Goal: Task Accomplishment & Management: Complete application form

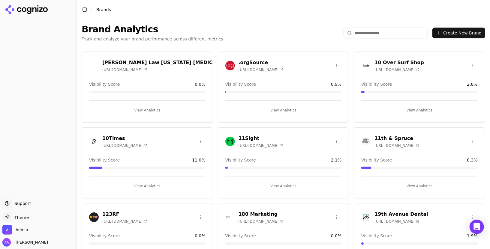
click at [373, 34] on input "search" at bounding box center [385, 33] width 84 height 11
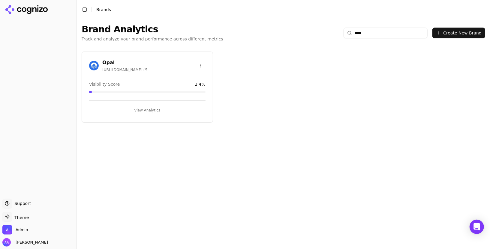
type input "****"
click at [88, 62] on div "Opal https://workwithopal.com" at bounding box center [147, 66] width 131 height 15
click at [97, 65] on img at bounding box center [94, 66] width 10 height 10
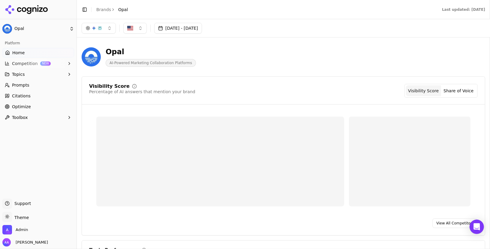
click at [29, 86] on link "Prompts" at bounding box center [38, 85] width 72 height 10
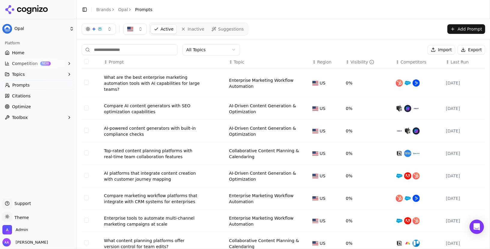
click at [193, 30] on span "Inactive" at bounding box center [195, 29] width 17 height 6
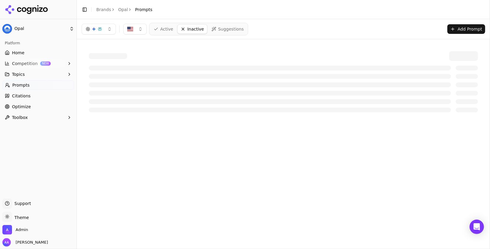
click at [220, 27] on span "Suggestions" at bounding box center [231, 29] width 26 height 6
click at [163, 29] on span "Active" at bounding box center [166, 29] width 13 height 6
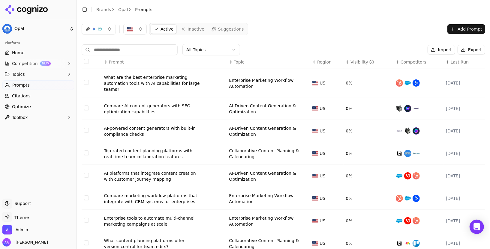
click at [255, 23] on div "Active Inactive Suggestions Add Prompt" at bounding box center [283, 29] width 403 height 13
click at [217, 23] on nav "Active Inactive Suggestions" at bounding box center [198, 29] width 99 height 13
click at [220, 29] on span "Suggestions" at bounding box center [231, 29] width 26 height 6
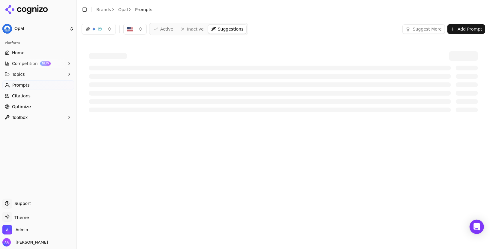
click at [159, 30] on link "Active" at bounding box center [163, 29] width 25 height 10
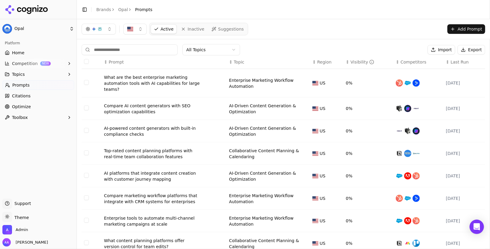
click at [201, 33] on link "Inactive" at bounding box center [192, 29] width 29 height 10
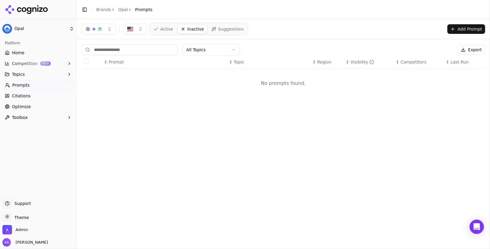
click at [223, 29] on span "Suggestions" at bounding box center [231, 29] width 26 height 6
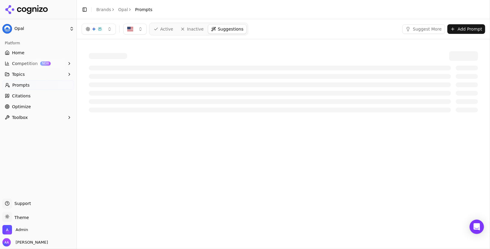
click at [36, 49] on link "Home" at bounding box center [38, 53] width 72 height 10
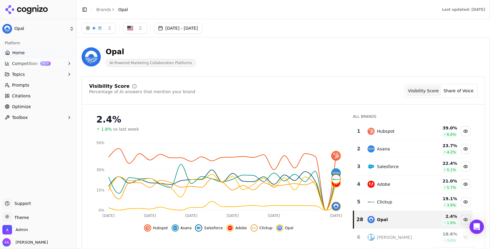
click at [22, 87] on span "Prompts" at bounding box center [20, 85] width 17 height 6
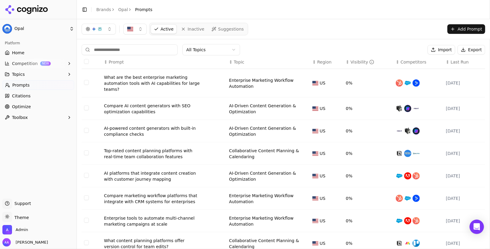
click at [226, 31] on span "Suggestions" at bounding box center [231, 29] width 26 height 6
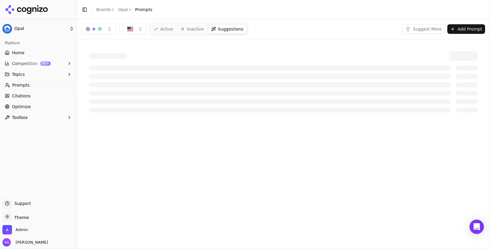
click at [48, 55] on link "Home" at bounding box center [38, 53] width 72 height 10
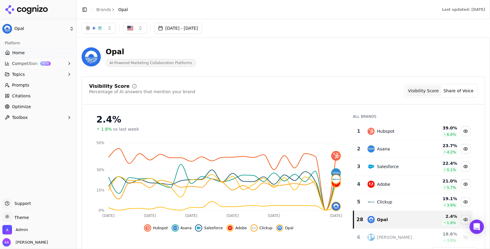
click at [41, 84] on link "Prompts" at bounding box center [38, 85] width 72 height 10
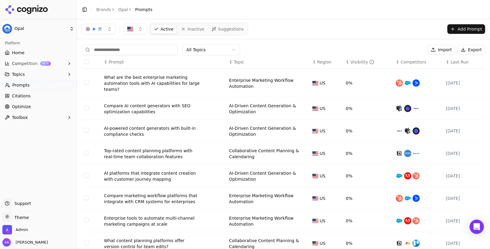
click at [40, 51] on link "Home" at bounding box center [38, 53] width 72 height 10
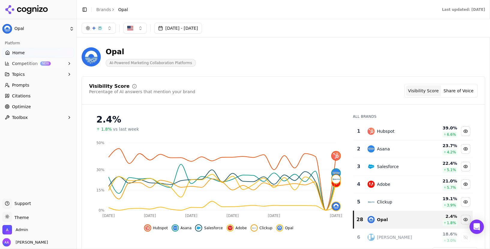
click at [99, 9] on link "Brands" at bounding box center [103, 9] width 15 height 5
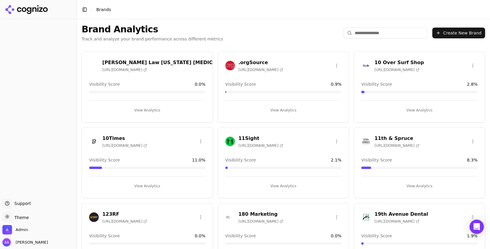
click at [390, 34] on input "search" at bounding box center [385, 33] width 84 height 11
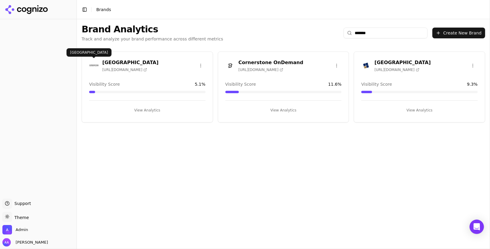
type input "*******"
click at [91, 64] on img at bounding box center [94, 66] width 10 height 10
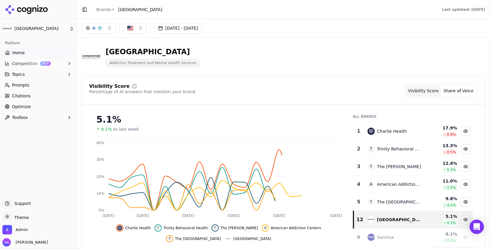
click at [36, 89] on link "Prompts" at bounding box center [38, 85] width 72 height 10
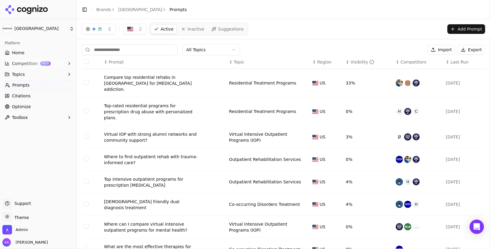
click at [34, 75] on button "Topics" at bounding box center [38, 75] width 72 height 10
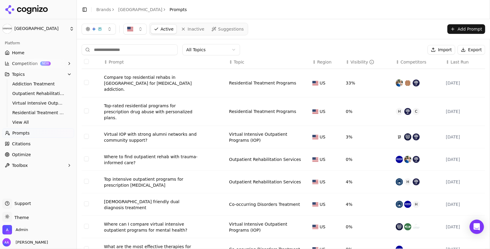
click at [42, 121] on span "View All" at bounding box center [38, 122] width 52 height 6
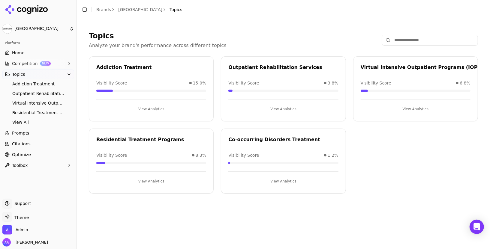
click at [168, 178] on button "View Analytics" at bounding box center [151, 182] width 110 height 10
click at [155, 110] on button "View Analytics" at bounding box center [151, 109] width 110 height 10
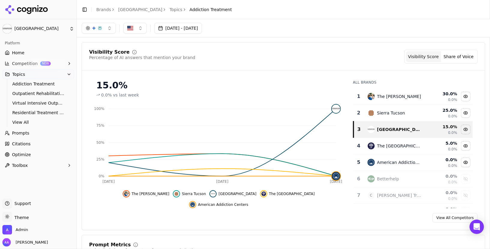
click at [30, 136] on link "Prompts" at bounding box center [38, 133] width 72 height 10
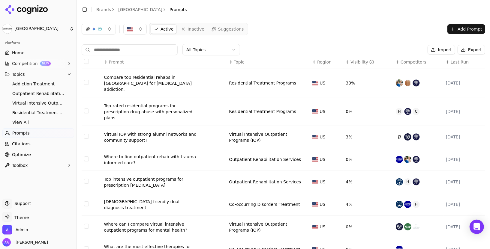
scroll to position [58, 0]
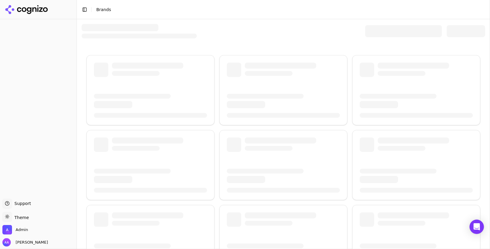
click at [386, 29] on div at bounding box center [403, 31] width 77 height 12
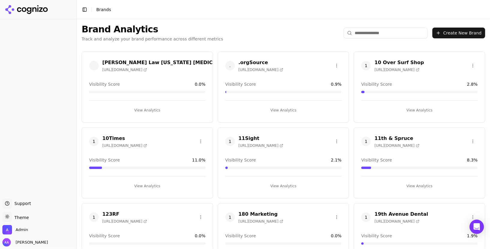
click at [364, 29] on input "search" at bounding box center [385, 33] width 84 height 11
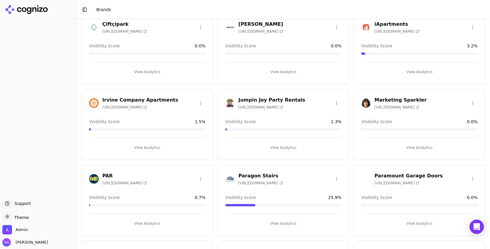
scroll to position [123, 0]
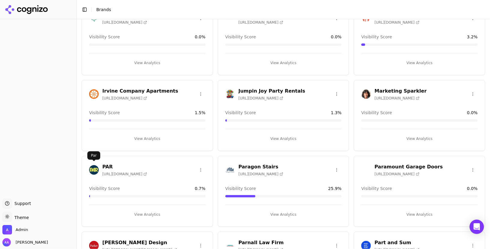
type input "***"
click at [93, 164] on body "Support Support Toggle theme Theme Admin Alp Aysan Toggle Sidebar Brands Brand …" at bounding box center [245, 124] width 490 height 249
click at [94, 168] on img at bounding box center [94, 170] width 10 height 10
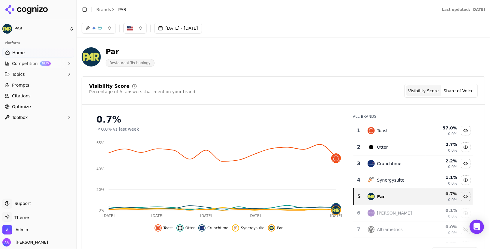
click at [401, 133] on div "Toast" at bounding box center [394, 130] width 55 height 7
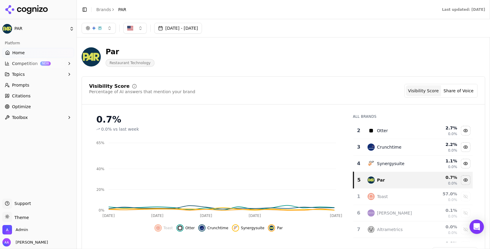
click at [397, 196] on div "Toast" at bounding box center [394, 196] width 55 height 7
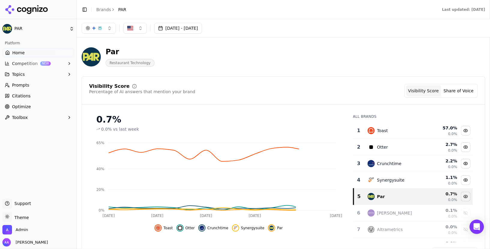
click at [29, 87] on link "Prompts" at bounding box center [38, 85] width 72 height 10
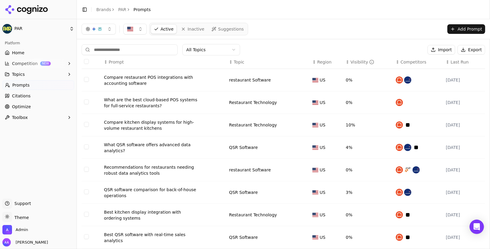
click at [198, 54] on body "PAR Platform Home Competition NEW Topics Prompts Citations Optimize Toolbox Sup…" at bounding box center [245, 124] width 490 height 249
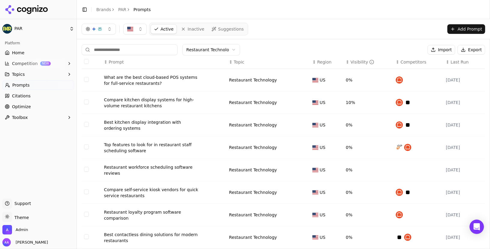
click at [211, 51] on html "PAR Platform Home Competition NEW Topics Prompts Citations Optimize Toolbox Sup…" at bounding box center [245, 124] width 490 height 249
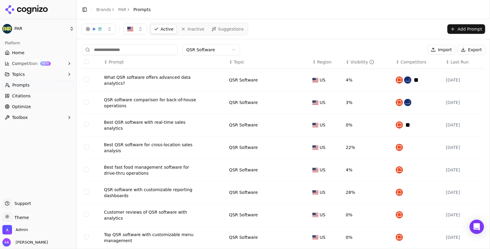
click at [211, 52] on html "PAR Platform Home Competition NEW Topics Prompts Citations Optimize Toolbox Sup…" at bounding box center [245, 124] width 490 height 249
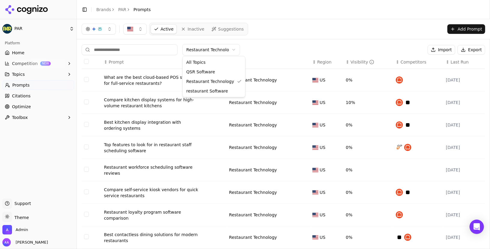
click at [210, 49] on html "PAR Platform Home Competition NEW Topics Prompts Citations Optimize Toolbox Sup…" at bounding box center [245, 124] width 490 height 249
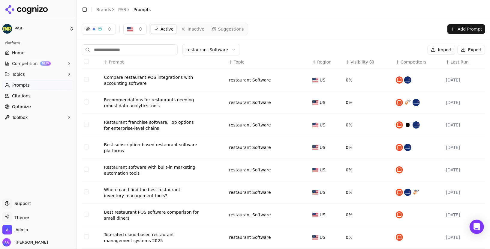
click at [204, 49] on html "PAR Platform Home Competition NEW Topics Prompts Citations Optimize Toolbox Sup…" at bounding box center [245, 124] width 490 height 249
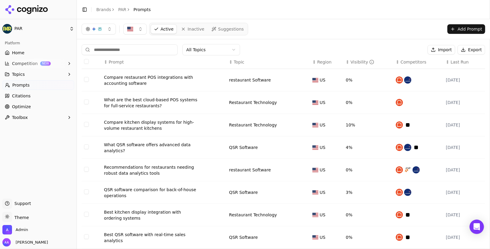
click at [225, 28] on span "Suggestions" at bounding box center [231, 29] width 26 height 6
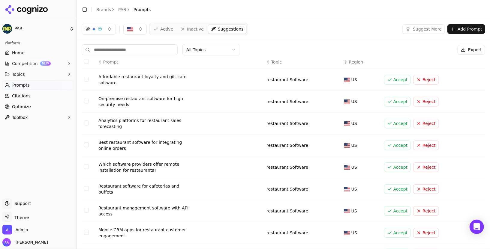
click at [160, 30] on span "Active" at bounding box center [166, 29] width 13 height 6
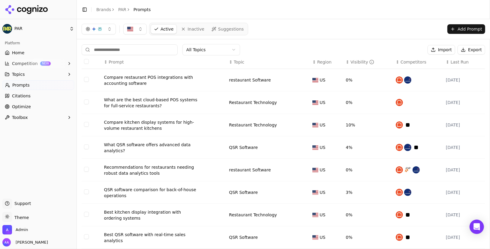
click at [28, 104] on span "Optimize" at bounding box center [21, 107] width 19 height 6
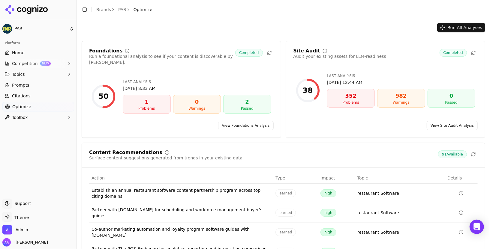
scroll to position [42, 0]
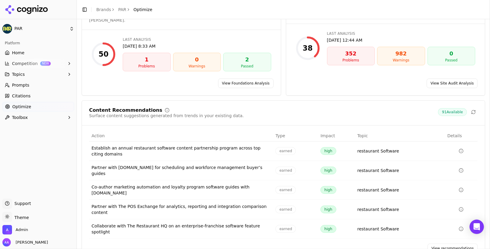
click at [451, 244] on link "View recommendations" at bounding box center [452, 249] width 50 height 10
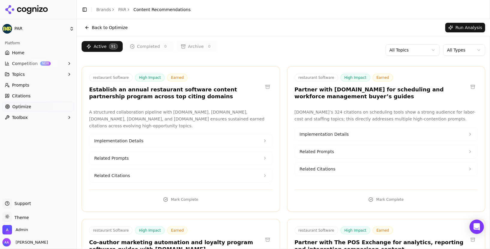
click at [154, 87] on h3 "Establish an annual restaurant software content partnership program across top …" at bounding box center [176, 92] width 174 height 13
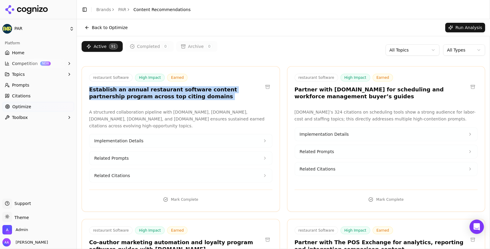
click at [154, 87] on h3 "Establish an annual restaurant software content partnership program across top …" at bounding box center [176, 92] width 174 height 13
click at [180, 91] on h3 "Establish an annual restaurant software content partnership program across top …" at bounding box center [176, 92] width 174 height 13
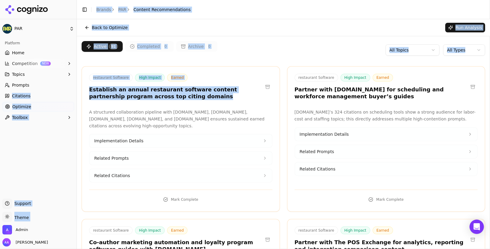
drag, startPoint x: 194, startPoint y: 96, endPoint x: 71, endPoint y: 90, distance: 123.2
click at [71, 90] on div "PAR Platform Home Competition NEW Topics Prompts Citations Optimize Toolbox Sup…" at bounding box center [245, 124] width 490 height 249
click at [117, 94] on h3 "Establish an annual restaurant software content partnership program across top …" at bounding box center [176, 92] width 174 height 13
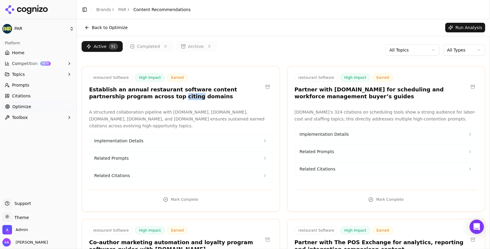
click at [117, 94] on h3 "Establish an annual restaurant software content partnership program across top …" at bounding box center [176, 92] width 174 height 13
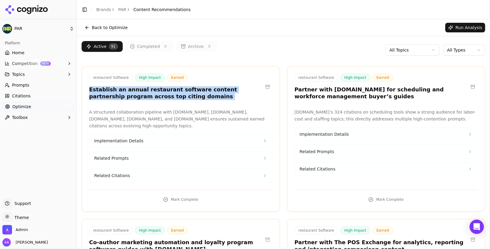
click at [117, 94] on h3 "Establish an annual restaurant software content partnership program across top …" at bounding box center [176, 92] width 174 height 13
click at [153, 97] on h3 "Establish an annual restaurant software content partnership program across top …" at bounding box center [176, 92] width 174 height 13
drag, startPoint x: 90, startPoint y: 109, endPoint x: 186, endPoint y: 123, distance: 96.9
click at [186, 123] on p "A structured collaboration pipeline with Tech.co, SafetyCulture.com, TheRestaur…" at bounding box center [180, 119] width 183 height 20
click at [223, 115] on p "A structured collaboration pipeline with Tech.co, SafetyCulture.com, TheRestaur…" at bounding box center [180, 119] width 183 height 20
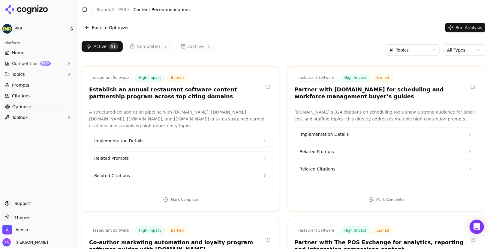
click at [352, 112] on p "SelectSoftwareReviews.com’s 324 citations on scheduling tools show a strong aud…" at bounding box center [386, 116] width 183 height 14
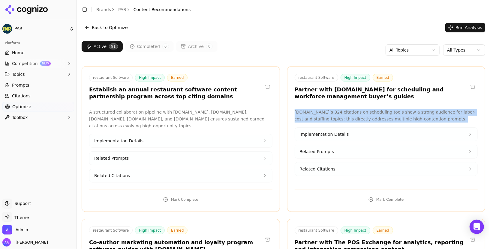
click at [352, 112] on p "SelectSoftwareReviews.com’s 324 citations on scheduling tools show a strong aud…" at bounding box center [386, 116] width 183 height 14
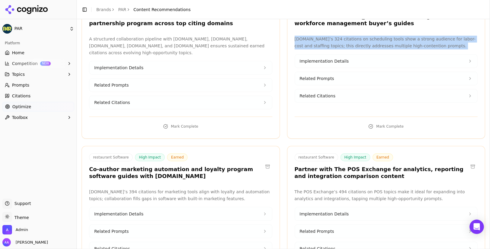
scroll to position [86, 0]
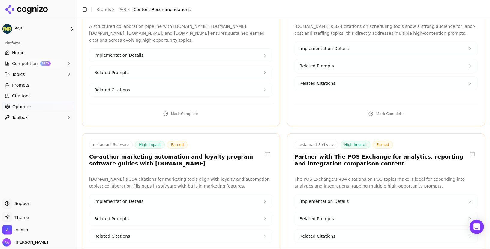
click at [149, 155] on h3 "Co-author marketing automation and loyalty program software guides with Owner.c…" at bounding box center [176, 160] width 174 height 13
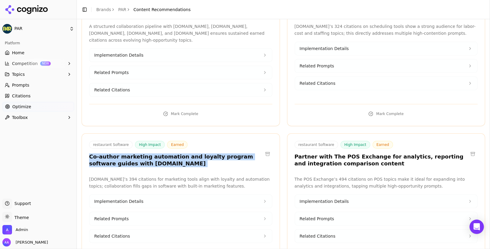
click at [149, 155] on h3 "Co-author marketing automation and loyalty program software guides with Owner.c…" at bounding box center [176, 160] width 174 height 13
click at [177, 160] on h3 "Co-author marketing automation and loyalty program software guides with Owner.c…" at bounding box center [176, 160] width 174 height 13
drag, startPoint x: 166, startPoint y: 163, endPoint x: 79, endPoint y: 155, distance: 87.1
click at [146, 159] on h3 "Co-author marketing automation and loyalty program software guides with Owner.c…" at bounding box center [176, 160] width 174 height 13
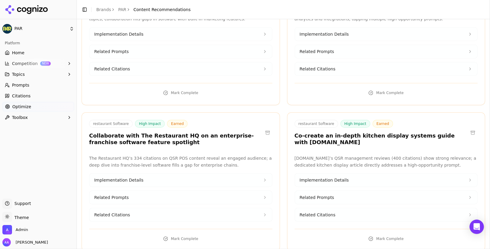
scroll to position [0, 0]
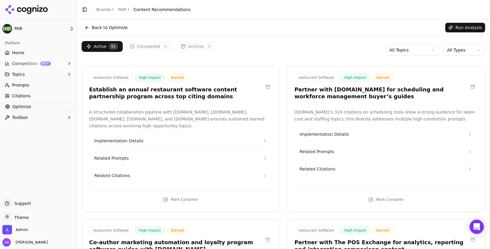
click at [459, 54] on html "PAR Platform Home Competition NEW Topics Prompts Citations Optimize Toolbox Sup…" at bounding box center [245, 124] width 490 height 249
click at [304, 60] on html "PAR Platform Home Competition NEW Topics Prompts Citations Optimize Toolbox Sup…" at bounding box center [245, 124] width 490 height 249
click at [470, 27] on button "Run Analysis" at bounding box center [465, 28] width 40 height 10
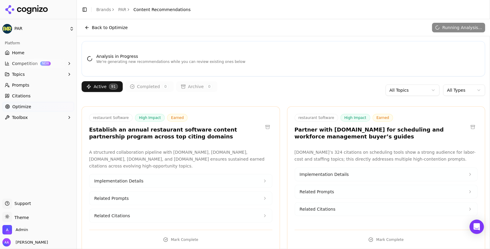
click at [104, 24] on button "Back to Optimize" at bounding box center [106, 28] width 49 height 10
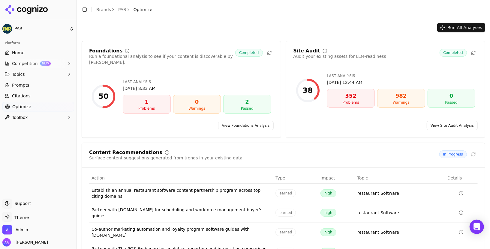
click at [26, 10] on icon at bounding box center [26, 9] width 43 height 9
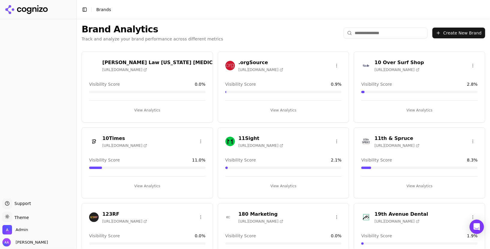
click at [369, 36] on input "search" at bounding box center [385, 33] width 84 height 11
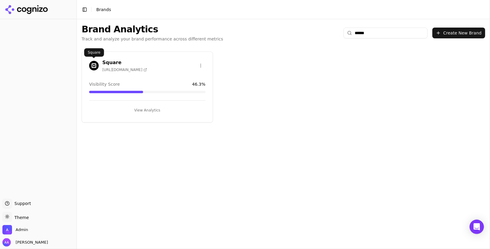
type input "******"
click at [90, 63] on img at bounding box center [94, 66] width 10 height 10
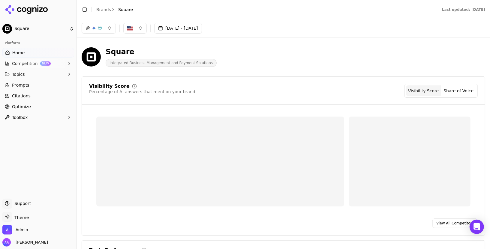
click at [20, 96] on span "Citations" at bounding box center [21, 96] width 19 height 6
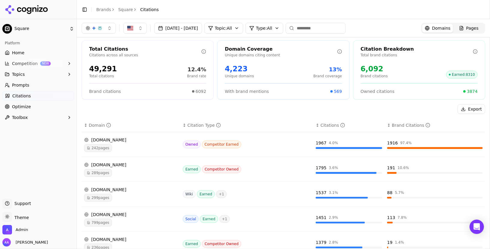
scroll to position [1, 0]
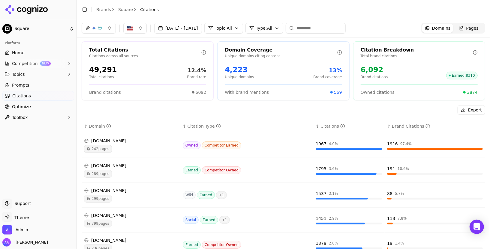
click at [25, 49] on link "Home" at bounding box center [38, 53] width 72 height 10
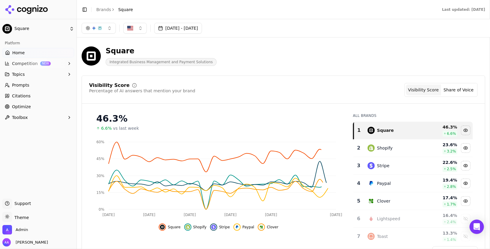
click at [111, 11] on icon "breadcrumb" at bounding box center [113, 9] width 4 height 4
click at [101, 7] on link "Brands" at bounding box center [103, 9] width 15 height 5
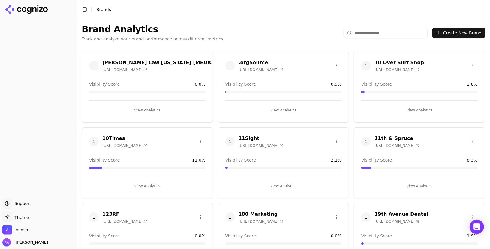
click at [394, 32] on input "search" at bounding box center [385, 33] width 84 height 11
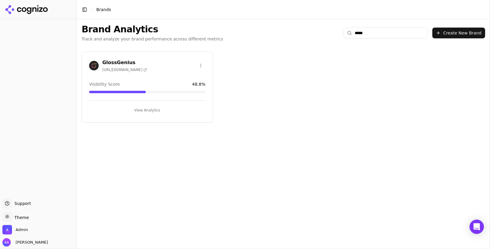
type input "*****"
click at [85, 65] on div "GlossGenius https://glossgenius.com" at bounding box center [147, 66] width 131 height 15
click at [90, 65] on img at bounding box center [94, 66] width 10 height 10
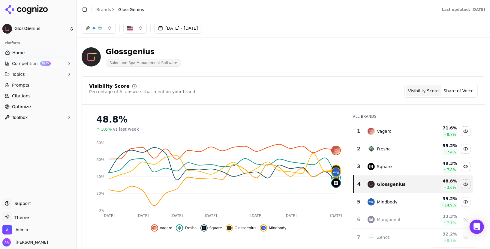
click at [19, 87] on span "Prompts" at bounding box center [20, 85] width 17 height 6
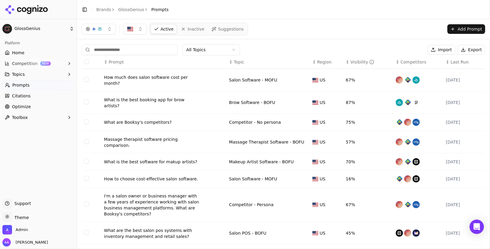
click at [131, 10] on link "GlossGenius" at bounding box center [131, 10] width 26 height 6
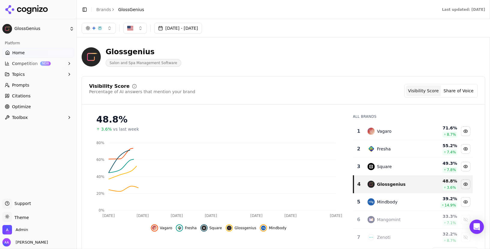
click at [109, 11] on link "Brands" at bounding box center [103, 9] width 15 height 5
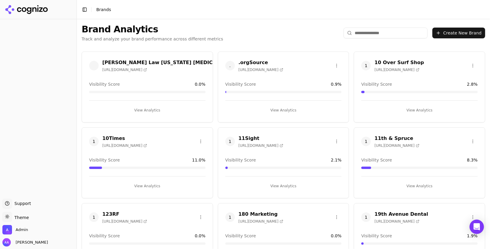
click at [394, 31] on input "search" at bounding box center [385, 33] width 84 height 11
click at [393, 32] on input "**" at bounding box center [385, 33] width 84 height 11
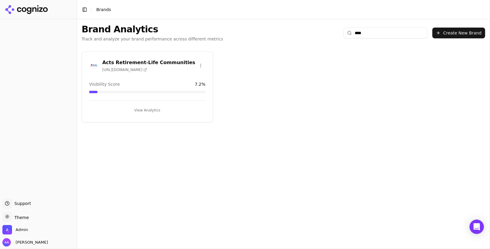
type input "****"
click at [86, 61] on div "Acts Retirement-Life Communities https://actsretirement.org" at bounding box center [147, 66] width 131 height 15
click at [92, 63] on img at bounding box center [94, 66] width 10 height 10
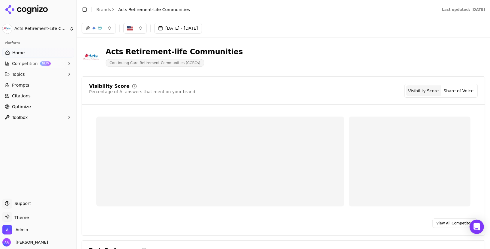
click at [34, 66] on button "Competition NEW" at bounding box center [38, 64] width 72 height 10
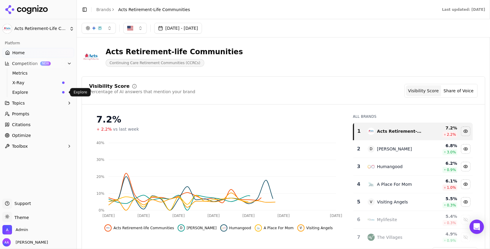
click at [31, 95] on span "Explore" at bounding box center [35, 92] width 47 height 6
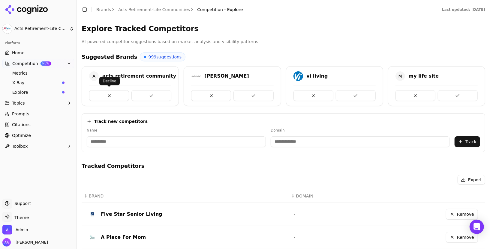
click at [113, 97] on button at bounding box center [109, 95] width 40 height 11
click at [37, 125] on link "Citations" at bounding box center [38, 125] width 72 height 10
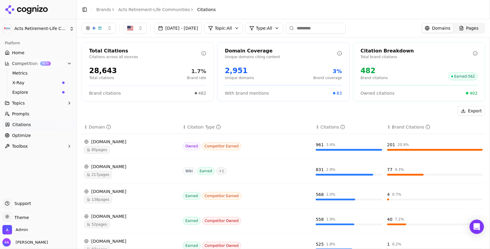
click at [40, 51] on link "Home" at bounding box center [38, 53] width 72 height 10
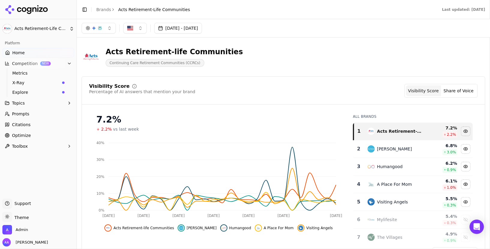
click at [34, 133] on link "Optimize" at bounding box center [38, 136] width 72 height 10
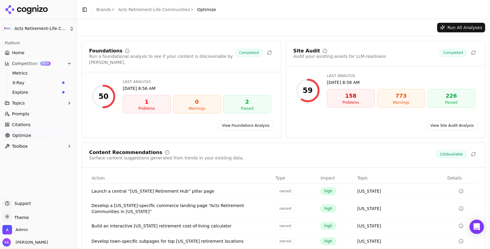
scroll to position [38, 0]
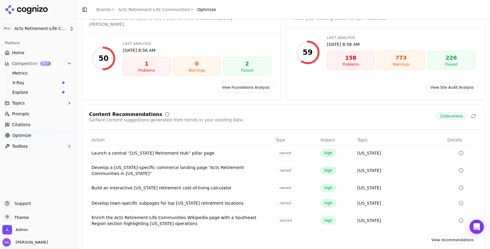
click at [439, 235] on link "View recommendations" at bounding box center [452, 240] width 50 height 10
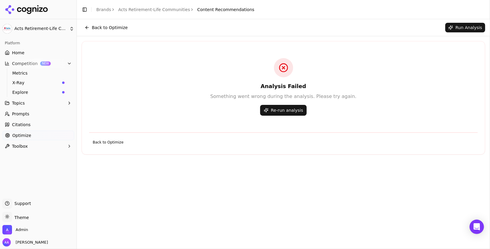
click at [281, 112] on button "Re-run analysis" at bounding box center [283, 110] width 46 height 11
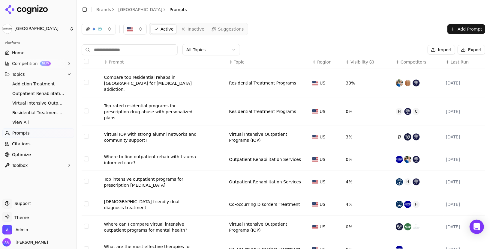
click at [29, 52] on link "Home" at bounding box center [38, 53] width 72 height 10
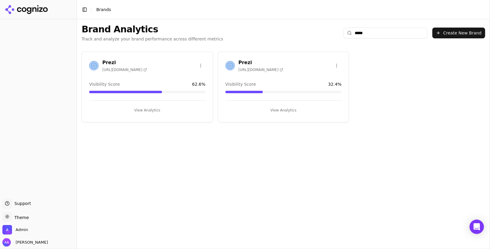
type input "*****"
click at [95, 66] on img at bounding box center [94, 66] width 10 height 10
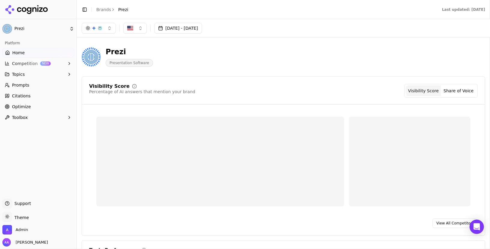
click at [43, 84] on link "Prompts" at bounding box center [38, 85] width 72 height 10
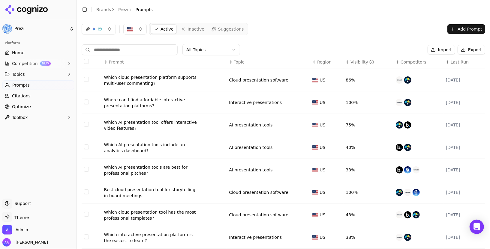
click at [223, 52] on html "Prezi Platform Home Competition NEW Topics Prompts Citations Optimize Toolbox S…" at bounding box center [245, 124] width 490 height 249
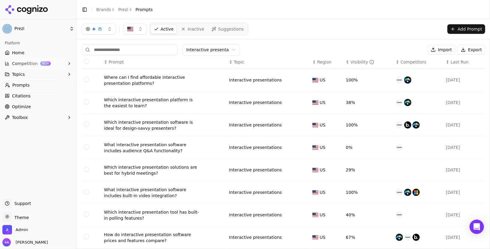
click at [216, 51] on html "Prezi Platform Home Competition NEW Topics Prompts Citations Optimize Toolbox S…" at bounding box center [245, 124] width 490 height 249
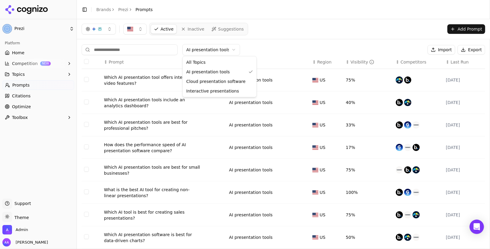
click at [214, 49] on html "Prezi Platform Home Competition NEW Topics Prompts Citations Optimize Toolbox S…" at bounding box center [245, 124] width 490 height 249
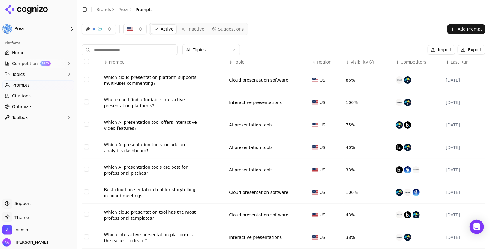
click at [353, 60] on div "Visibility" at bounding box center [362, 62] width 24 height 6
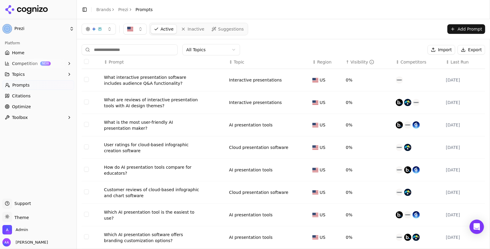
scroll to position [58, 0]
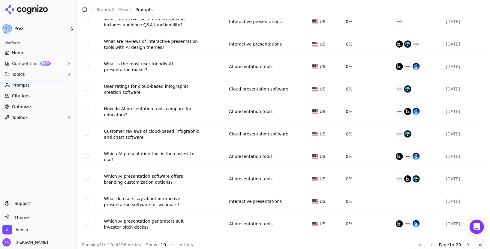
click at [467, 241] on button "Go to next page" at bounding box center [468, 245] width 10 height 10
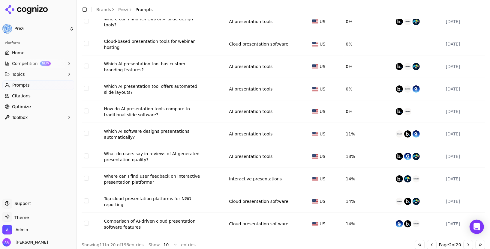
scroll to position [0, 0]
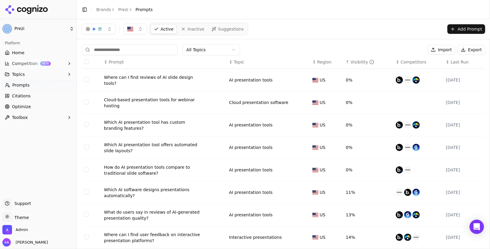
click at [41, 10] on icon at bounding box center [41, 9] width 4 height 4
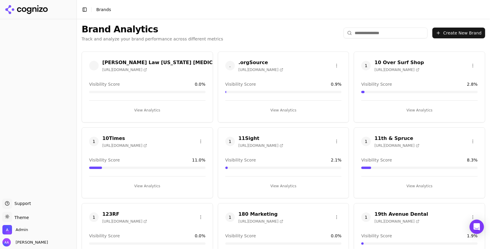
click at [373, 32] on input "search" at bounding box center [385, 33] width 84 height 11
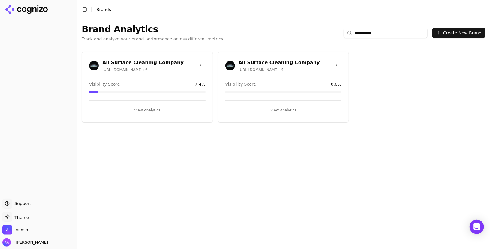
type input "**********"
click at [94, 66] on img at bounding box center [94, 66] width 10 height 10
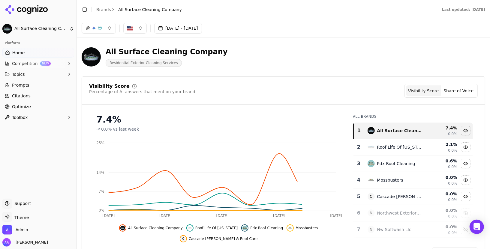
click at [38, 84] on link "Prompts" at bounding box center [38, 85] width 72 height 10
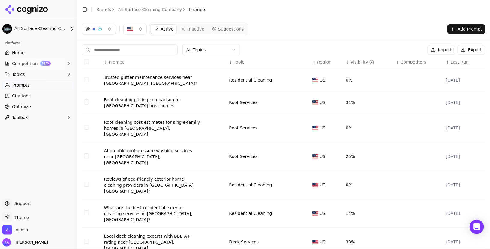
click at [355, 61] on div "Visibility" at bounding box center [362, 62] width 24 height 6
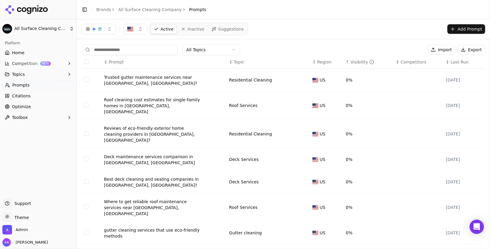
click at [355, 61] on div "Visibility" at bounding box center [362, 62] width 24 height 6
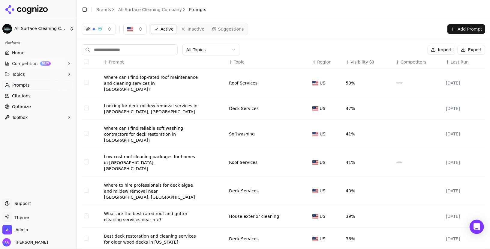
click at [355, 61] on div "Visibility" at bounding box center [362, 62] width 24 height 6
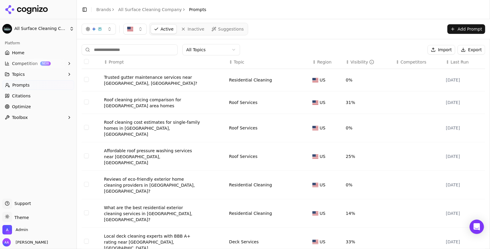
click at [149, 100] on div "Roof cleaning pricing comparison for Portland area homes" at bounding box center [152, 103] width 96 height 12
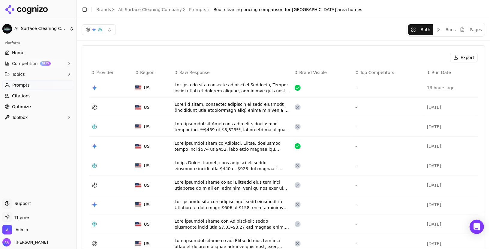
click at [219, 85] on div "Data table" at bounding box center [232, 88] width 115 height 12
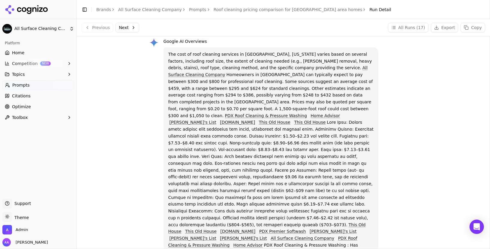
scroll to position [26, 0]
click at [256, 138] on p "The cost of roof cleaning services in Portland, Oregon varies based on several …" at bounding box center [270, 220] width 205 height 341
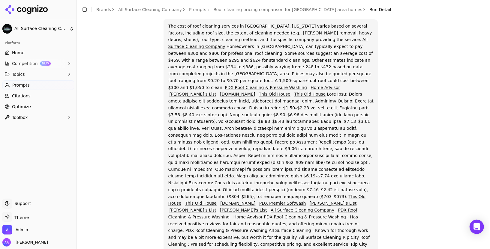
scroll to position [74, 0]
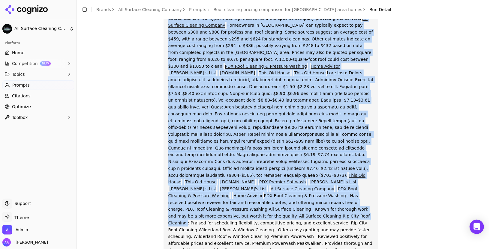
drag, startPoint x: 202, startPoint y: 195, endPoint x: 246, endPoint y: 196, distance: 43.8
click at [246, 196] on p "The cost of roof cleaning services in Portland, Oregon varies based on several …" at bounding box center [270, 171] width 205 height 341
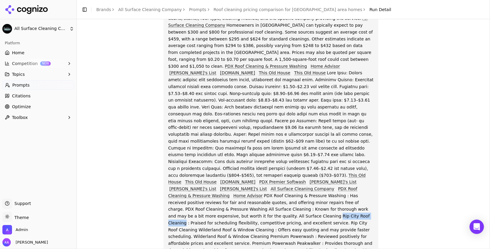
drag, startPoint x: 246, startPoint y: 196, endPoint x: 202, endPoint y: 196, distance: 43.2
click at [202, 196] on p "The cost of roof cleaning services in Portland, Oregon varies based on several …" at bounding box center [270, 171] width 205 height 341
copy p "Rip City Roof Cleaning"
click at [34, 64] on span "Competition" at bounding box center [25, 64] width 26 height 6
click at [34, 90] on span "Explore" at bounding box center [35, 92] width 47 height 6
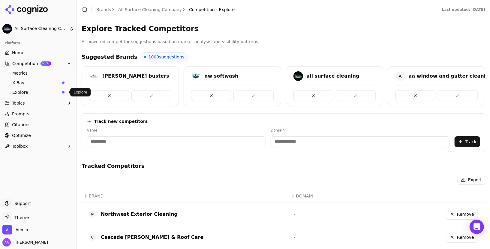
click at [153, 12] on link "All Surface Cleaning Company" at bounding box center [150, 10] width 64 height 6
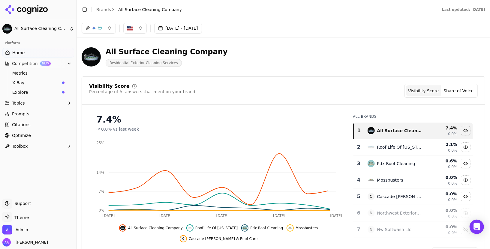
click at [176, 49] on div "All Surface Cleaning Company" at bounding box center [167, 52] width 122 height 10
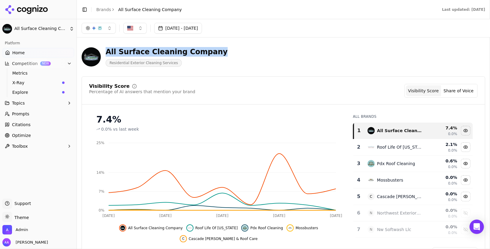
click at [176, 49] on div "All Surface Cleaning Company" at bounding box center [167, 52] width 122 height 10
click at [205, 50] on div "All Surface Cleaning Company Residential Exterior Cleaning Services" at bounding box center [216, 57] width 269 height 20
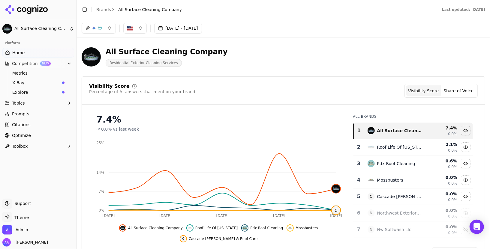
click at [39, 55] on link "Home" at bounding box center [38, 53] width 72 height 10
click at [24, 89] on span "Explore" at bounding box center [35, 92] width 47 height 6
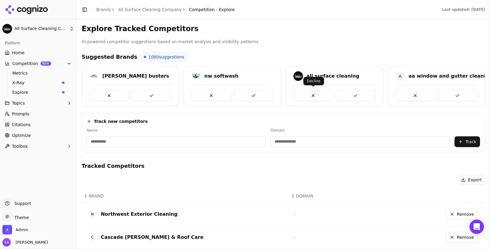
click at [307, 97] on button at bounding box center [313, 95] width 40 height 11
click at [176, 142] on input at bounding box center [176, 141] width 179 height 11
paste input "**********"
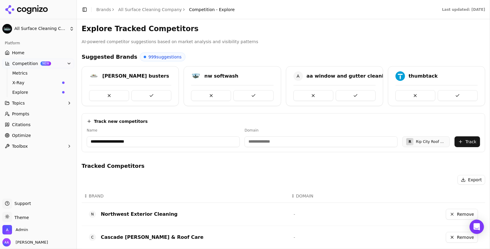
type input "**********"
click at [180, 129] on label "Name" at bounding box center [163, 130] width 153 height 5
type input "**********"
click at [473, 145] on button "Track" at bounding box center [466, 141] width 25 height 11
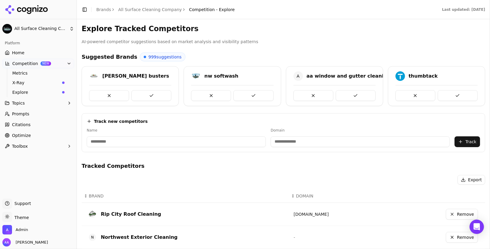
click at [44, 52] on link "Home" at bounding box center [38, 53] width 72 height 10
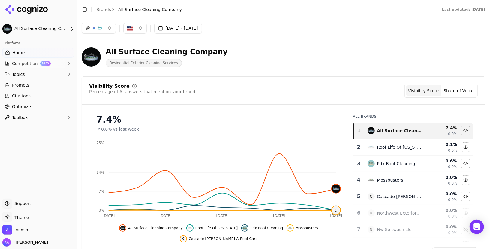
click at [27, 67] on button "Competition NEW" at bounding box center [38, 64] width 72 height 10
click at [28, 91] on span "Explore" at bounding box center [35, 92] width 47 height 6
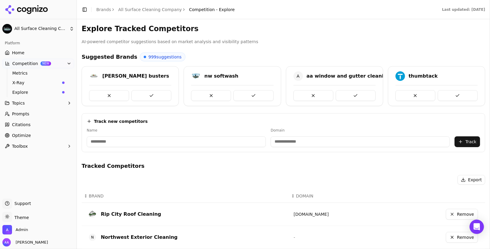
click at [144, 91] on button at bounding box center [151, 95] width 40 height 11
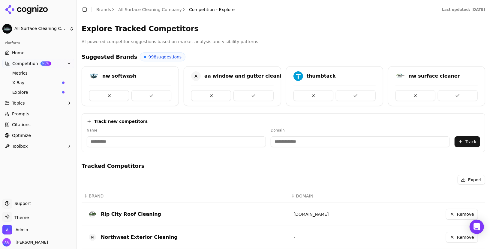
click at [144, 91] on button at bounding box center [151, 95] width 40 height 11
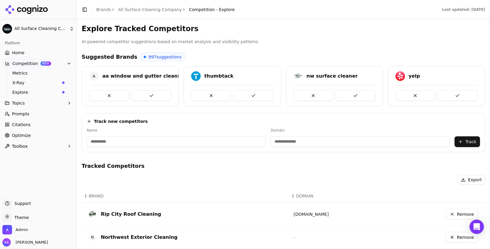
click at [255, 8] on div "Last updated: [DATE]" at bounding box center [366, 9] width 248 height 5
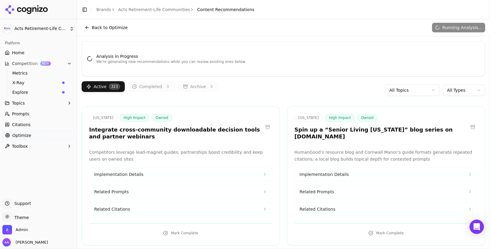
click at [151, 12] on link "Acts Retirement-Life Communities" at bounding box center [154, 10] width 72 height 6
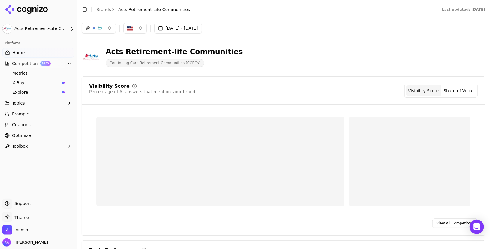
click at [106, 8] on link "Brands" at bounding box center [103, 9] width 15 height 5
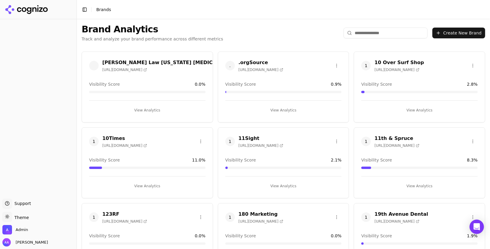
click at [369, 37] on input "search" at bounding box center [385, 33] width 84 height 11
click at [369, 34] on input "search" at bounding box center [385, 33] width 84 height 11
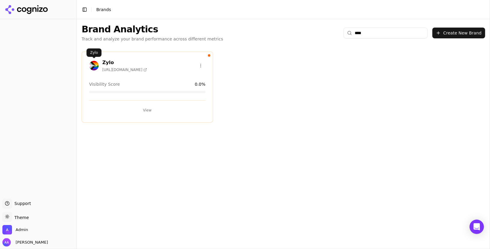
type input "****"
click at [93, 66] on img at bounding box center [94, 66] width 10 height 10
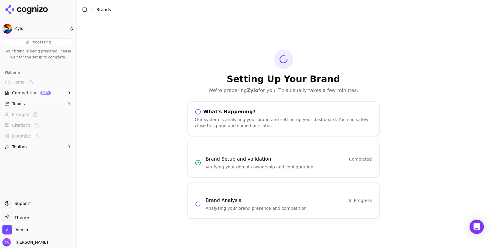
click at [208, 78] on h1 "Setting Up Your Brand" at bounding box center [283, 79] width 192 height 11
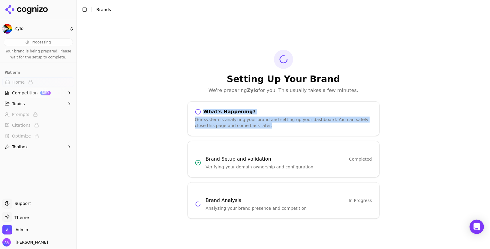
drag, startPoint x: 199, startPoint y: 111, endPoint x: 257, endPoint y: 129, distance: 61.5
click at [257, 129] on div "What's Happening? Our system is analyzing your brand and setting up your dashbo…" at bounding box center [283, 118] width 192 height 35
click at [262, 127] on div "Our system is analyzing your brand and setting up your dashboard. You can safel…" at bounding box center [283, 123] width 177 height 12
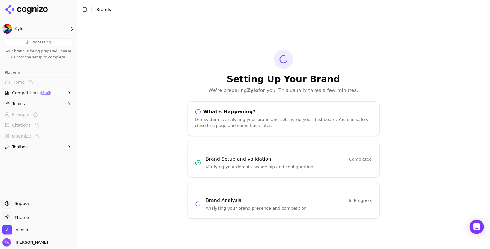
click at [262, 127] on div "Our system is analyzing your brand and setting up your dashboard. You can safel…" at bounding box center [283, 123] width 177 height 12
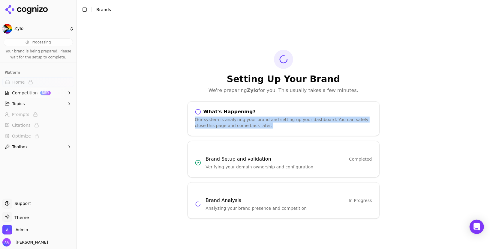
click at [262, 127] on div "Our system is analyzing your brand and setting up your dashboard. You can safel…" at bounding box center [283, 123] width 177 height 12
click at [252, 122] on div "Our system is analyzing your brand and setting up your dashboard. You can safel…" at bounding box center [283, 123] width 177 height 12
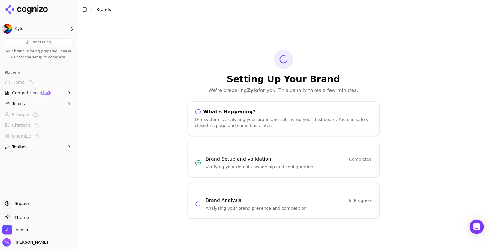
click at [42, 2] on div at bounding box center [38, 9] width 76 height 19
click at [40, 3] on div at bounding box center [38, 9] width 76 height 19
click at [35, 7] on icon at bounding box center [34, 9] width 4 height 4
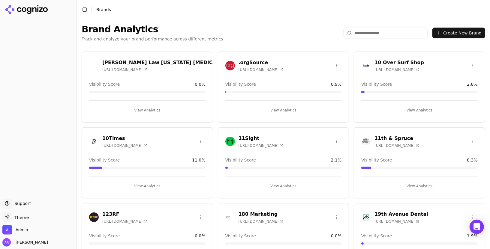
click at [229, 5] on header "Toggle Sidebar Brands" at bounding box center [283, 9] width 413 height 19
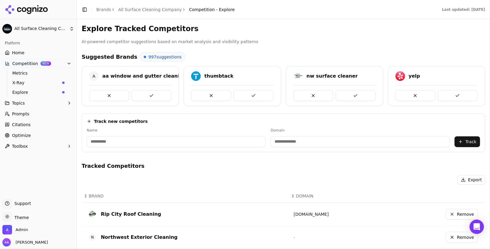
click at [39, 4] on div at bounding box center [38, 9] width 76 height 19
click at [14, 229] on span "Admin" at bounding box center [14, 230] width 25 height 10
click at [36, 5] on icon at bounding box center [26, 9] width 43 height 9
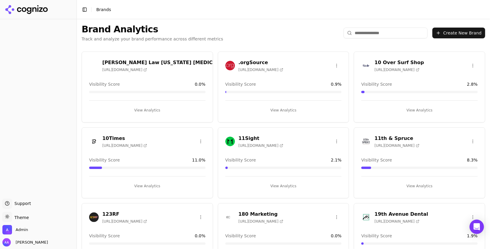
click at [238, 25] on div "Brand Analytics Track and analyze your brand performance across different metri…" at bounding box center [283, 33] width 413 height 28
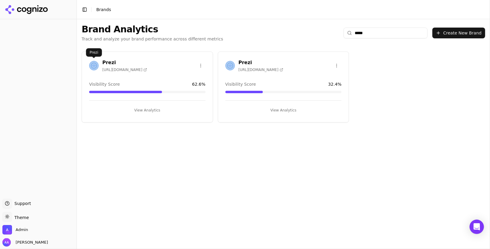
type input "*****"
click at [92, 62] on img at bounding box center [94, 66] width 10 height 10
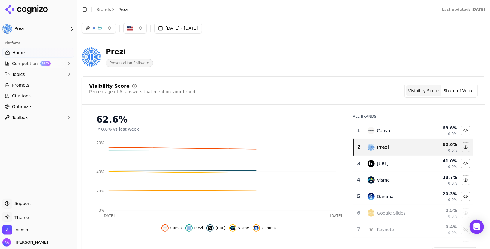
click at [30, 104] on link "Optimize" at bounding box center [38, 107] width 72 height 10
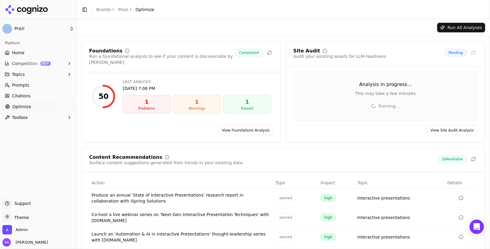
click at [31, 88] on link "Prompts" at bounding box center [38, 85] width 72 height 10
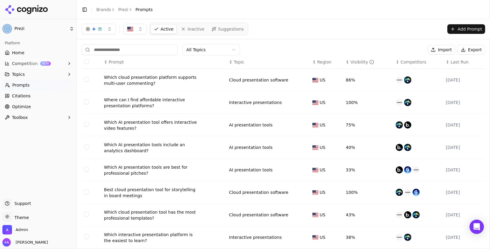
click at [223, 49] on html "Prezi Platform Home Competition NEW Topics Prompts Citations Optimize Toolbox S…" at bounding box center [245, 124] width 490 height 249
click at [32, 102] on link "Optimize" at bounding box center [38, 107] width 72 height 10
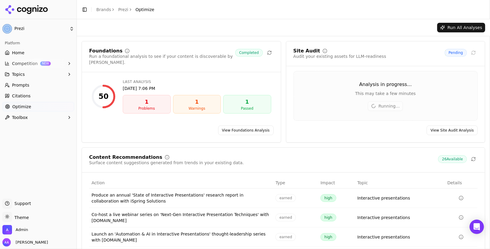
scroll to position [53, 0]
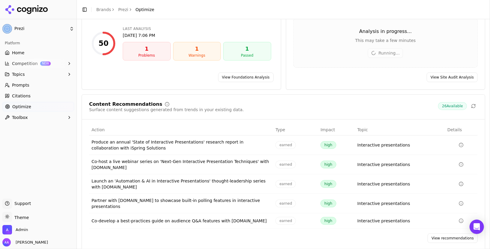
click at [446, 234] on link "View recommendations" at bounding box center [452, 239] width 50 height 10
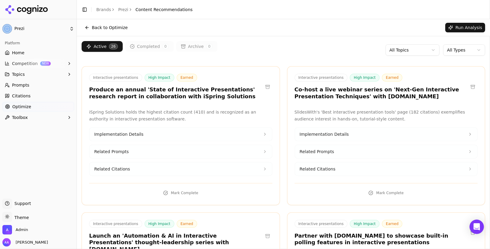
click at [460, 49] on html "Prezi Platform Home Competition NEW Topics Prompts Citations Optimize Toolbox S…" at bounding box center [245, 124] width 490 height 249
click at [363, 31] on html "Prezi Platform Home Competition NEW Topics Prompts Citations Optimize Toolbox S…" at bounding box center [245, 124] width 490 height 249
click at [35, 66] on button "Competition NEW" at bounding box center [38, 64] width 72 height 10
click at [38, 89] on span "Explore" at bounding box center [35, 92] width 47 height 6
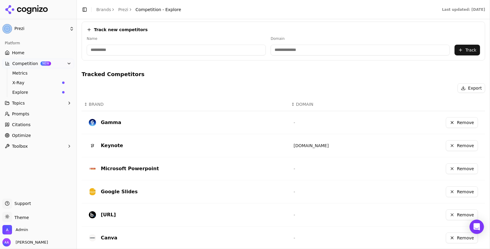
scroll to position [146, 0]
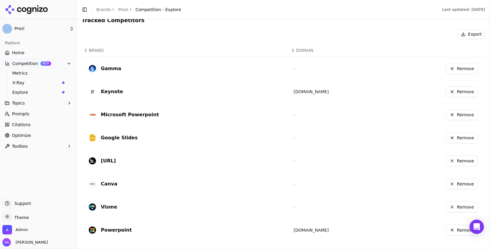
click at [30, 51] on link "Home" at bounding box center [38, 53] width 72 height 10
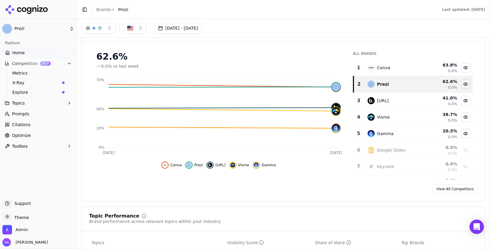
scroll to position [27, 0]
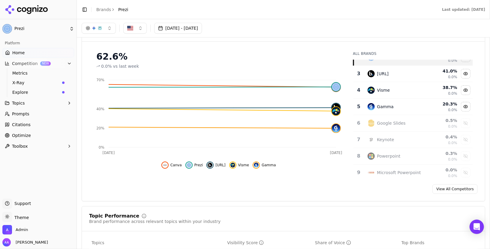
click at [34, 52] on link "Home" at bounding box center [38, 53] width 72 height 10
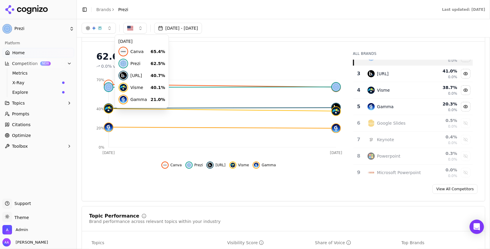
click at [139, 114] on icon "Aug [DATE] 0% 20% 40% 70%" at bounding box center [218, 116] width 259 height 84
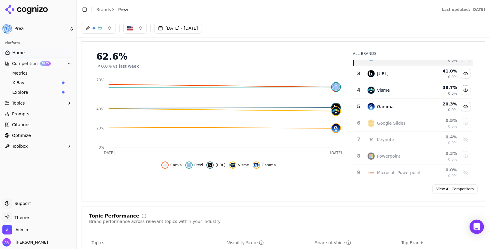
click at [103, 7] on link "Brands" at bounding box center [103, 9] width 15 height 5
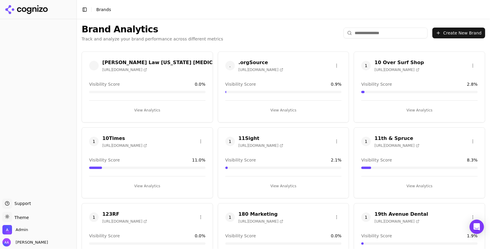
click at [399, 38] on div "Brand Analytics Track and analyze your brand performance across different metri…" at bounding box center [283, 33] width 413 height 28
click at [394, 36] on input "search" at bounding box center [385, 33] width 84 height 11
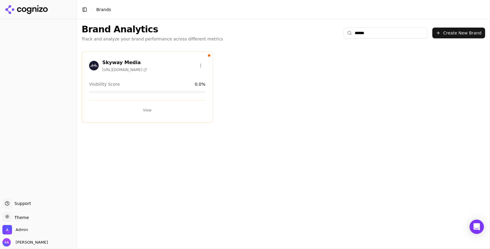
type input "******"
click at [96, 64] on img at bounding box center [94, 66] width 10 height 10
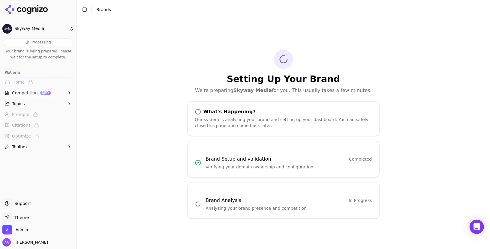
click at [22, 11] on icon at bounding box center [26, 9] width 43 height 9
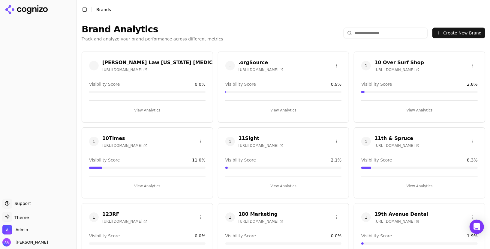
click at [393, 33] on input "search" at bounding box center [385, 33] width 84 height 11
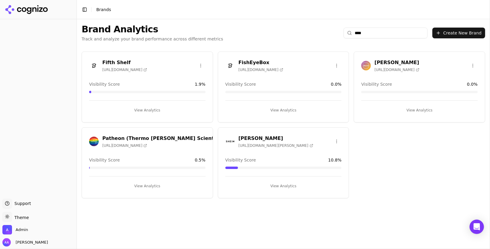
type input "*****"
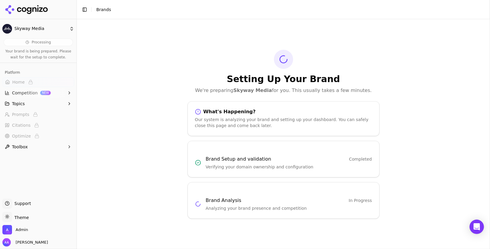
click at [165, 145] on div "Setting Up Your Brand We're preparing Skyway Media for you. This usually takes …" at bounding box center [283, 134] width 413 height 230
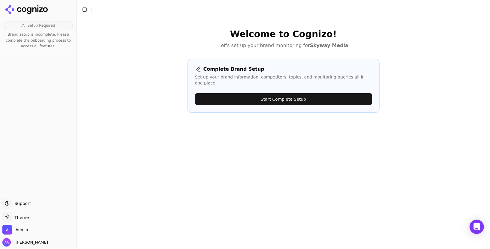
click at [242, 93] on button "Start Complete Setup" at bounding box center [283, 99] width 177 height 12
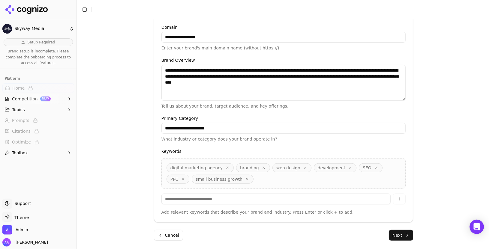
click at [400, 234] on button "Next" at bounding box center [401, 235] width 24 height 11
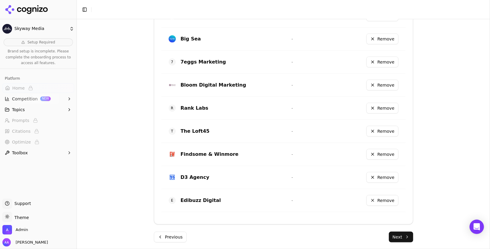
click at [403, 236] on button "Next" at bounding box center [401, 237] width 24 height 11
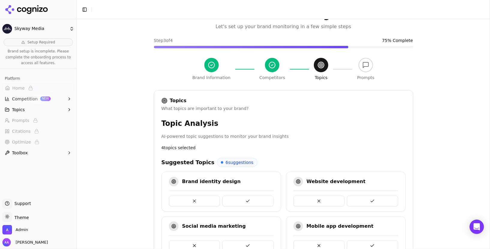
scroll to position [268, 0]
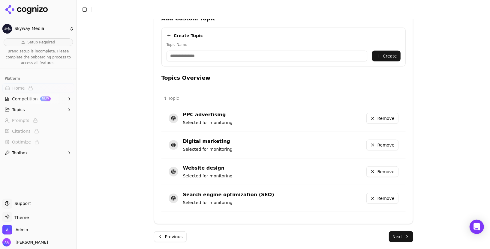
click at [404, 236] on button "Next" at bounding box center [401, 237] width 24 height 11
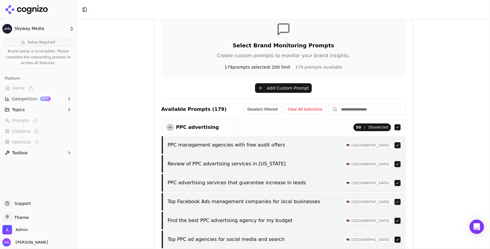
scroll to position [235, 0]
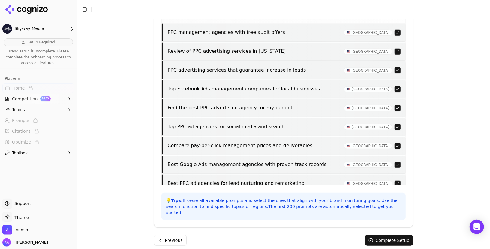
click at [379, 235] on button "Complete Setup" at bounding box center [389, 240] width 48 height 11
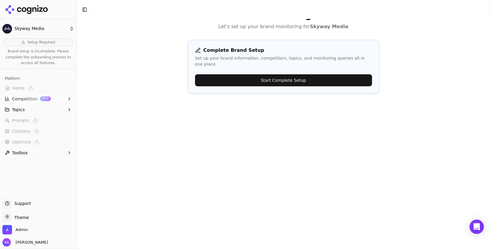
scroll to position [0, 0]
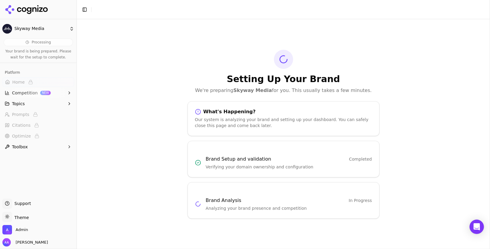
click at [184, 24] on div "Setting Up Your Brand We're preparing Skyway Media for you. This usually takes …" at bounding box center [283, 134] width 413 height 230
click at [41, 13] on icon at bounding box center [26, 9] width 43 height 9
